Goal: Book appointment/travel/reservation

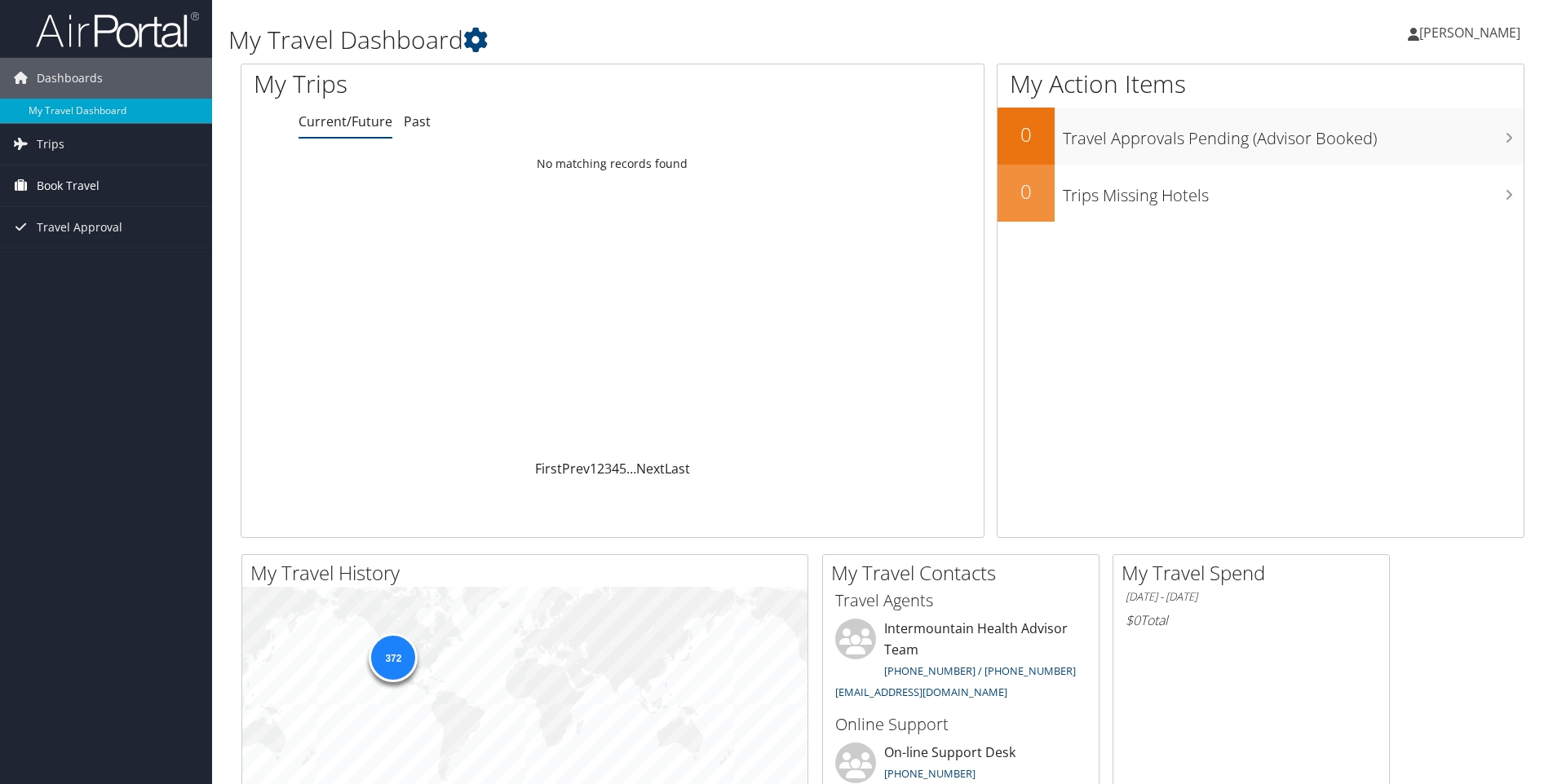
drag, startPoint x: 0, startPoint y: 0, endPoint x: 56, endPoint y: 189, distance: 197.1
click at [58, 189] on span "Book Travel" at bounding box center [68, 185] width 63 height 41
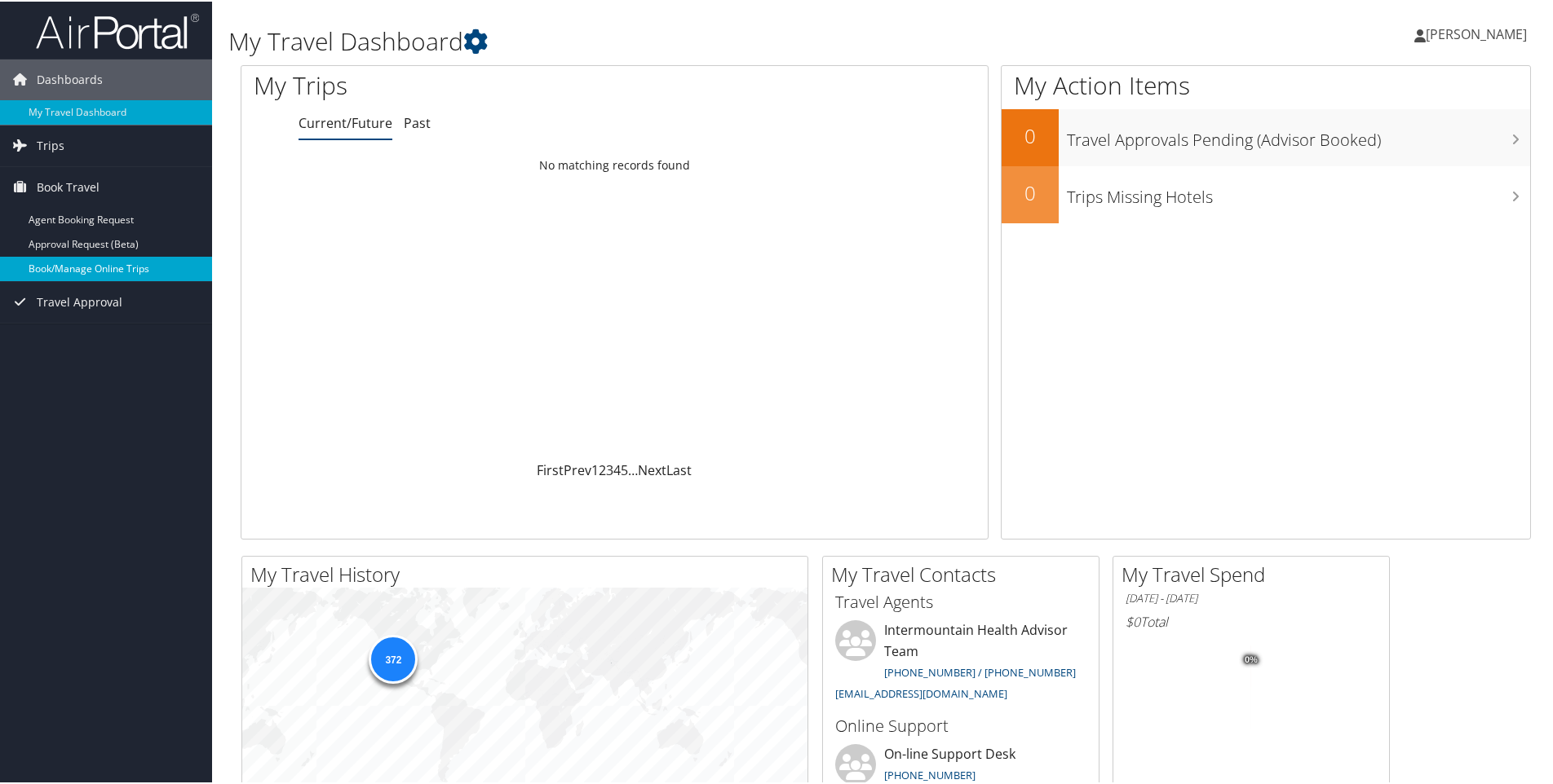
click at [78, 258] on link "Book/Manage Online Trips" at bounding box center [106, 267] width 212 height 24
click at [72, 265] on link "Book/Manage Online Trips" at bounding box center [106, 267] width 212 height 24
